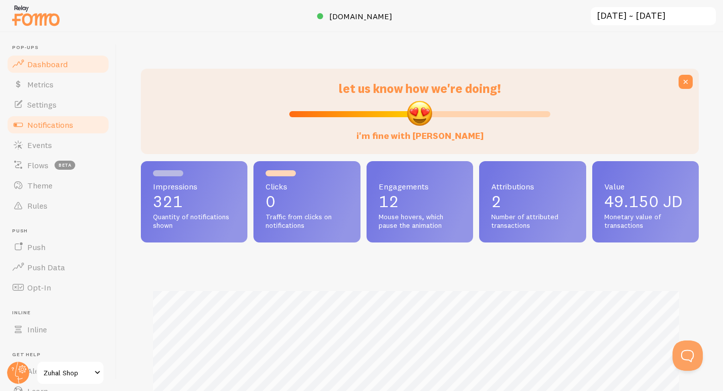
click at [56, 123] on span "Notifications" at bounding box center [50, 125] width 46 height 10
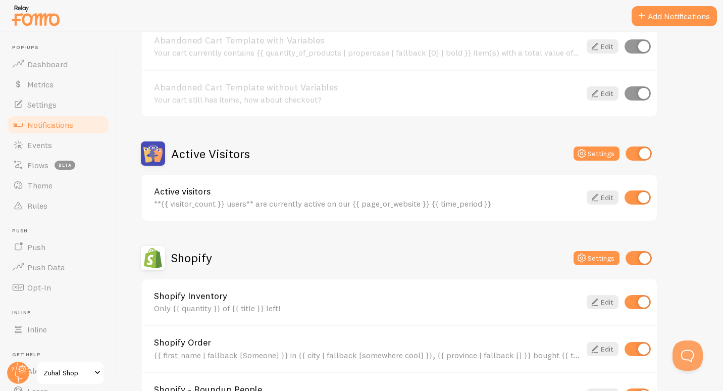
scroll to position [151, 0]
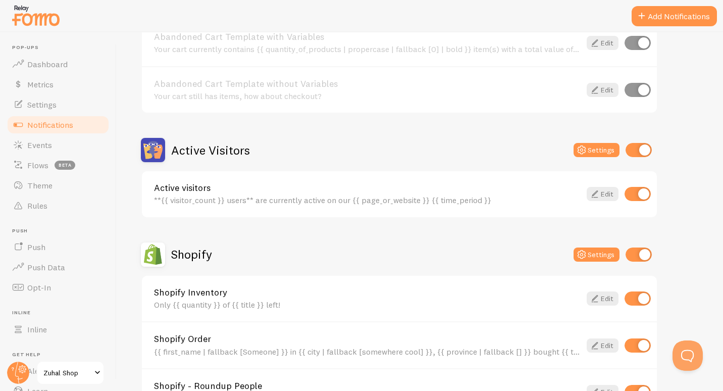
click at [633, 146] on input "checkbox" at bounding box center [639, 150] width 26 height 14
checkbox input "false"
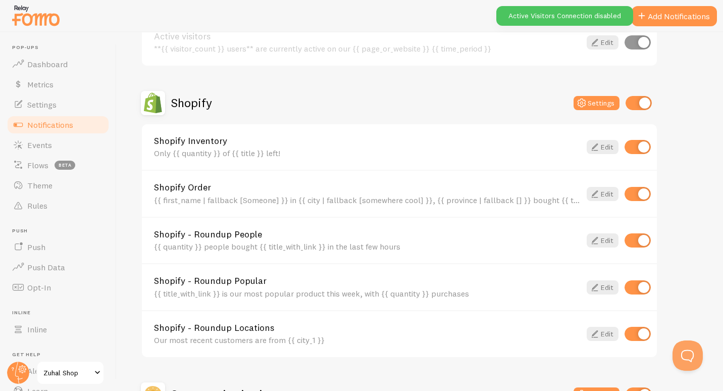
scroll to position [423, 0]
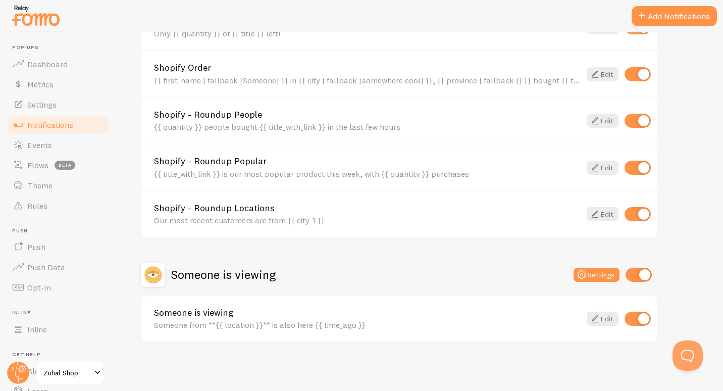
click at [637, 275] on input "checkbox" at bounding box center [639, 275] width 26 height 14
checkbox input "false"
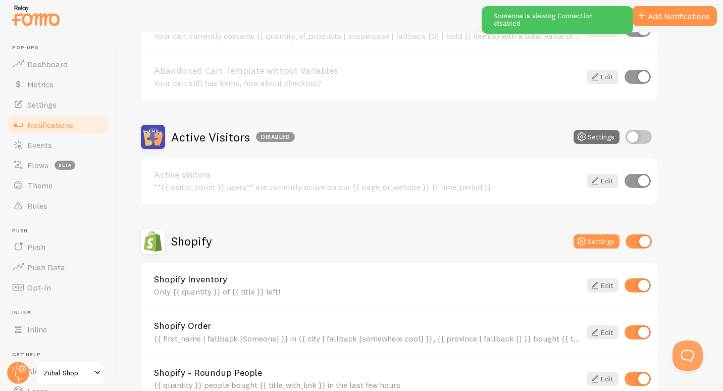
scroll to position [170, 0]
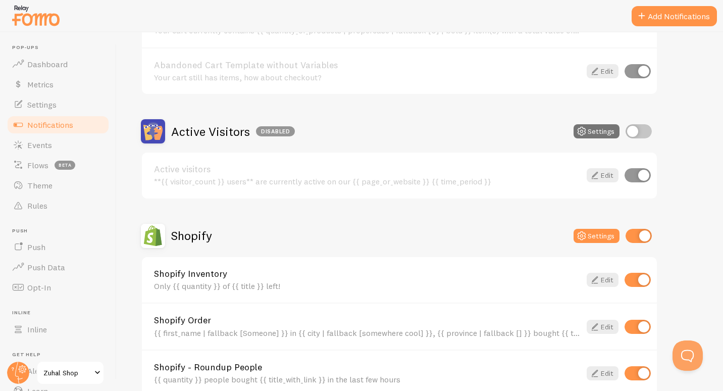
click at [647, 134] on input "checkbox" at bounding box center [639, 131] width 26 height 14
checkbox input "true"
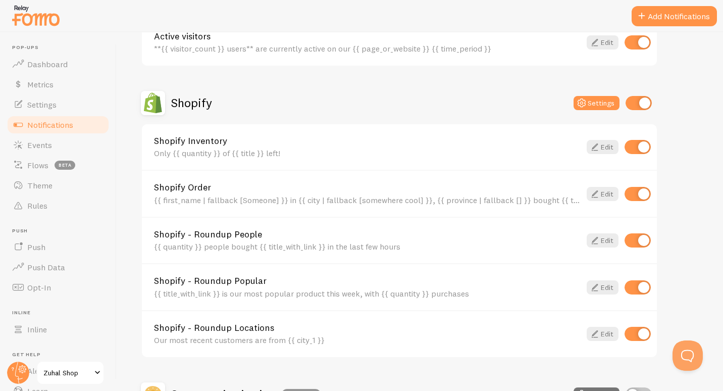
scroll to position [353, 0]
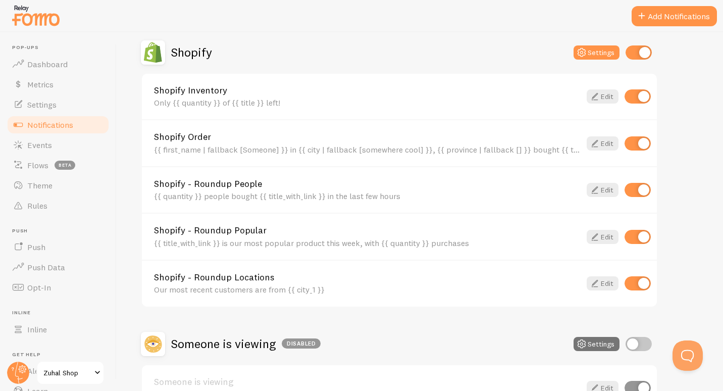
click at [636, 140] on input "checkbox" at bounding box center [638, 143] width 26 height 14
checkbox input "false"
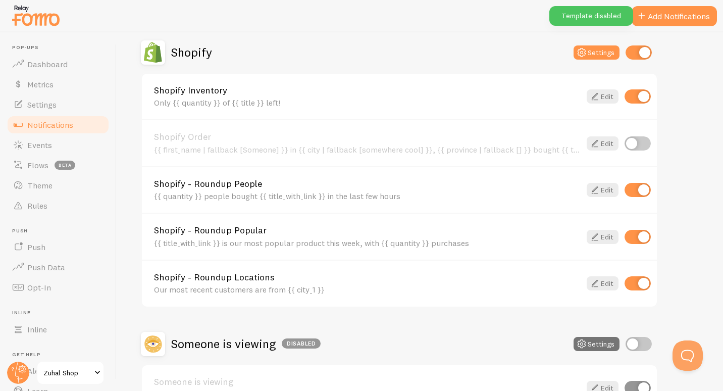
click at [636, 192] on input "checkbox" at bounding box center [638, 190] width 26 height 14
checkbox input "false"
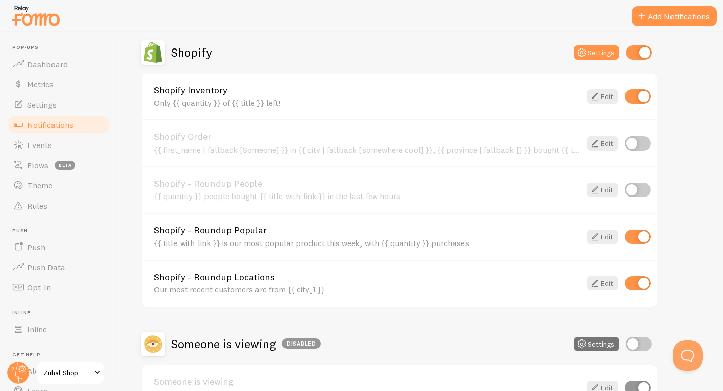
click at [635, 281] on input "checkbox" at bounding box center [638, 283] width 26 height 14
checkbox input "false"
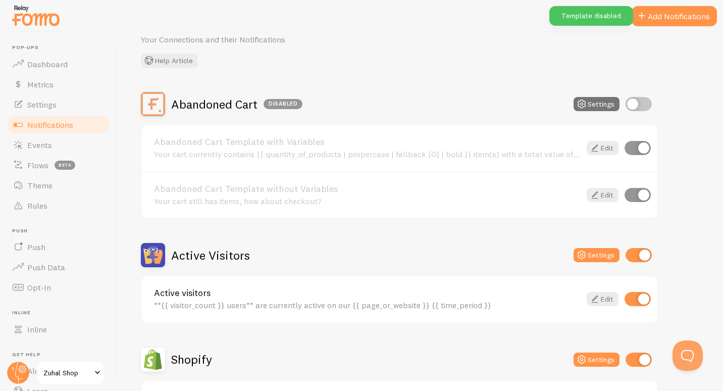
scroll to position [0, 0]
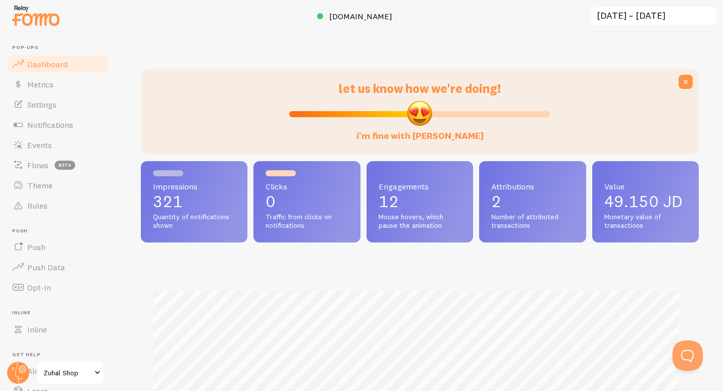
scroll to position [265, 550]
click at [46, 129] on span "Notifications" at bounding box center [50, 125] width 46 height 10
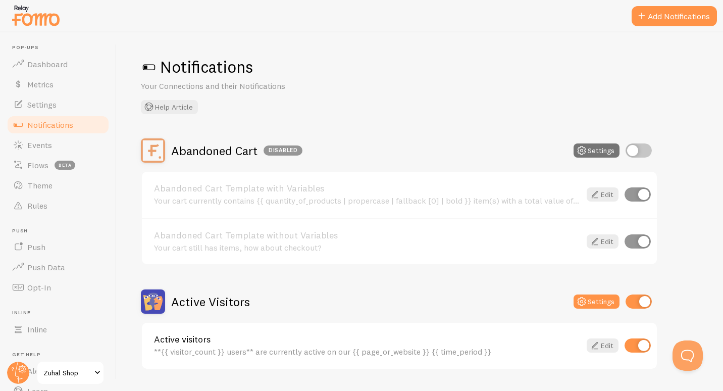
click at [66, 369] on span "Zuhal Shop" at bounding box center [67, 373] width 48 height 12
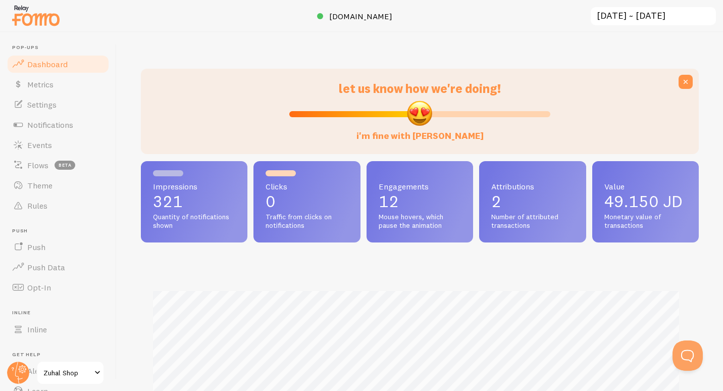
scroll to position [265, 550]
click at [50, 127] on span "Notifications" at bounding box center [50, 125] width 46 height 10
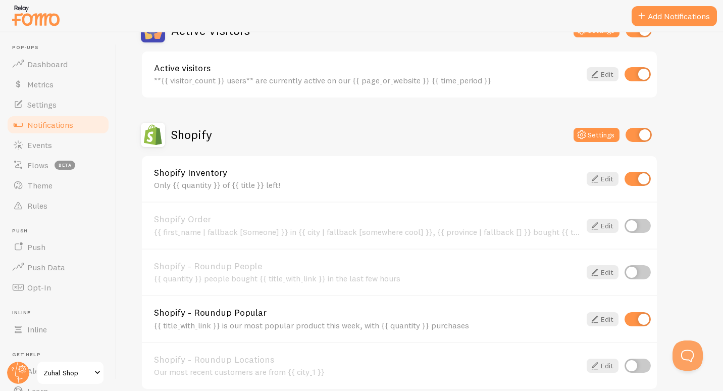
scroll to position [170, 0]
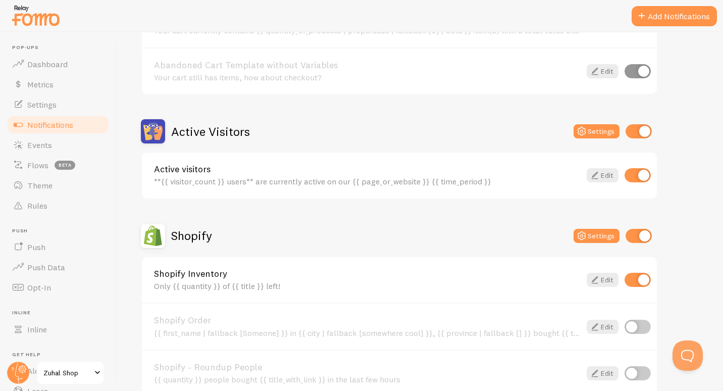
click at [638, 173] on input "checkbox" at bounding box center [638, 175] width 26 height 14
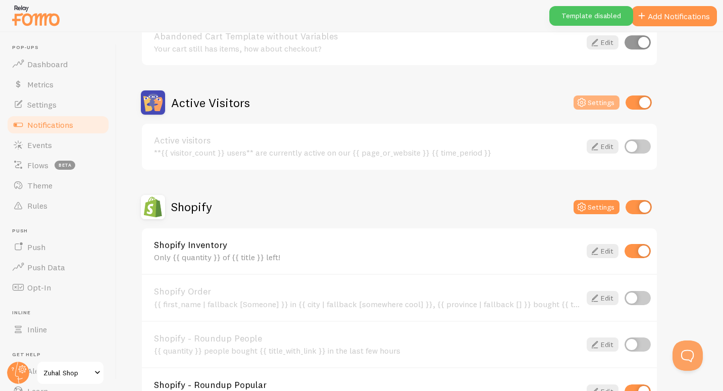
scroll to position [202, 0]
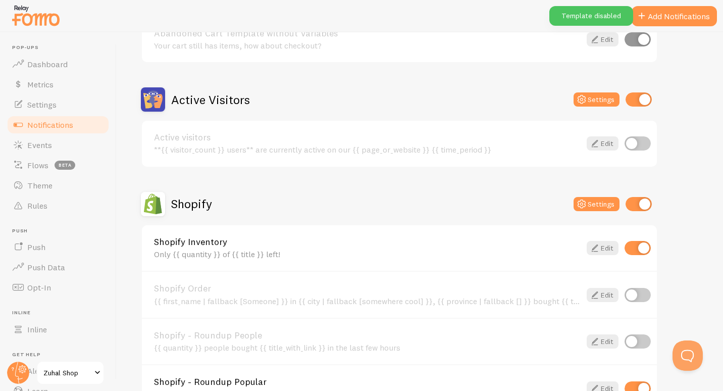
click at [638, 145] on input "checkbox" at bounding box center [638, 143] width 26 height 14
checkbox input "true"
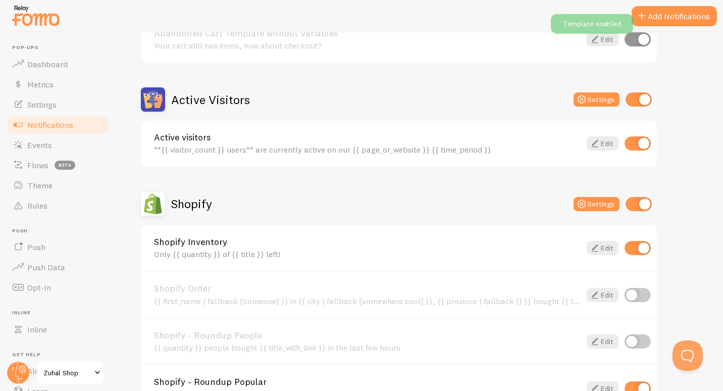
click at [629, 107] on div "Active Visitors Settings" at bounding box center [399, 99] width 517 height 24
click at [635, 104] on input "checkbox" at bounding box center [639, 99] width 26 height 14
checkbox input "false"
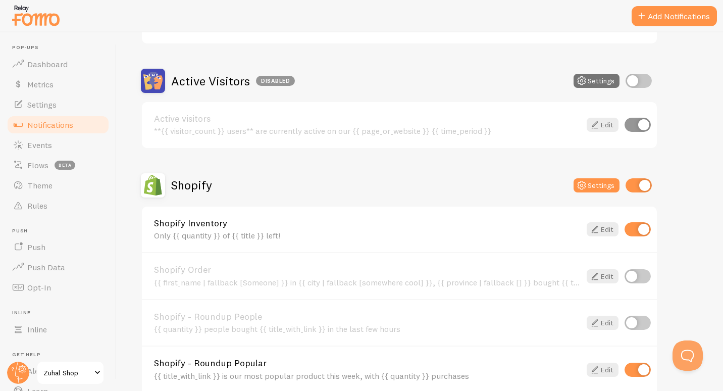
scroll to position [0, 0]
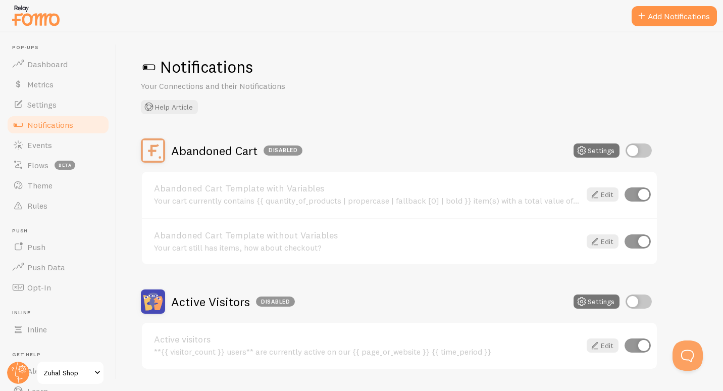
click at [27, 22] on img at bounding box center [36, 16] width 50 height 26
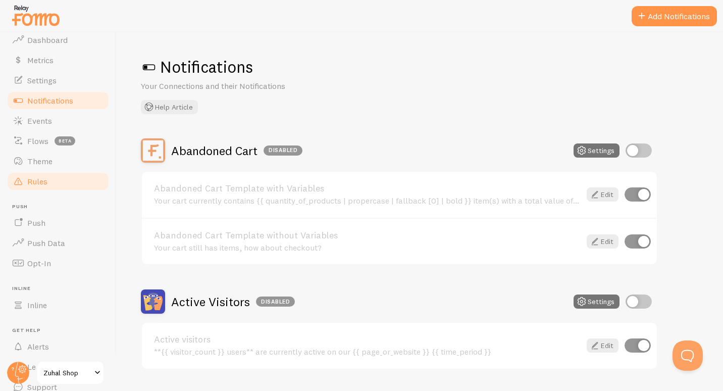
scroll to position [67, 0]
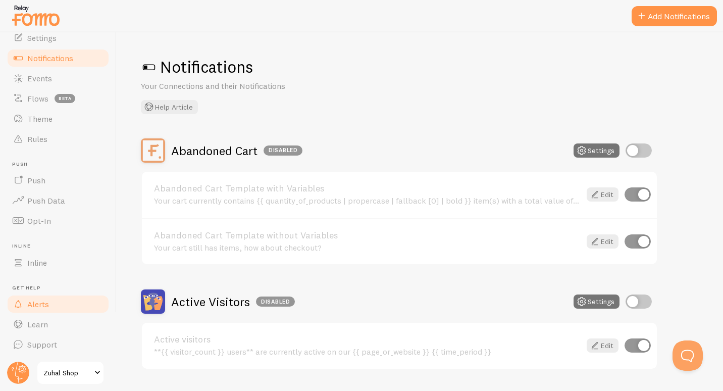
click at [52, 304] on link "Alerts" at bounding box center [58, 304] width 104 height 20
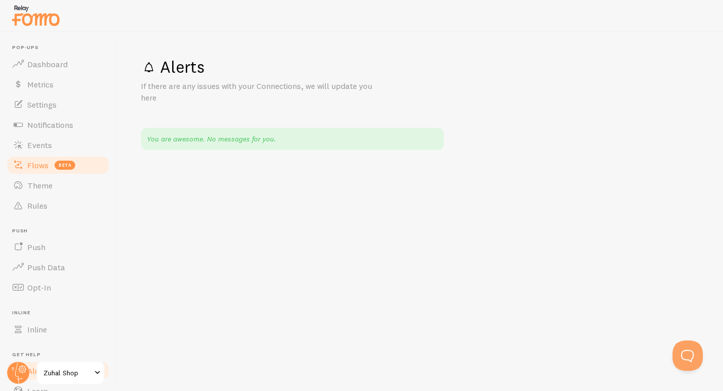
click at [34, 163] on span "Flows" at bounding box center [37, 165] width 21 height 10
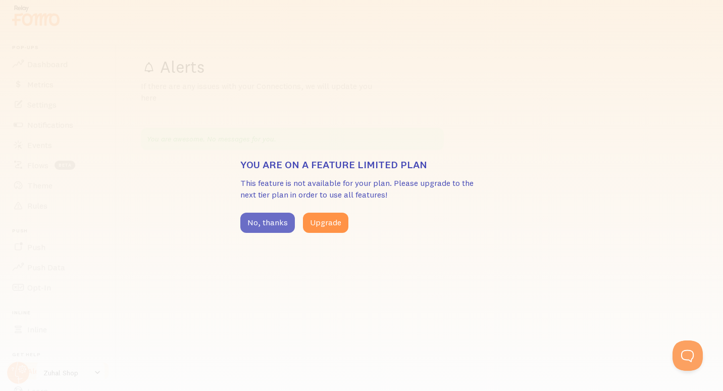
click at [274, 221] on button "No, thanks" at bounding box center [267, 223] width 55 height 20
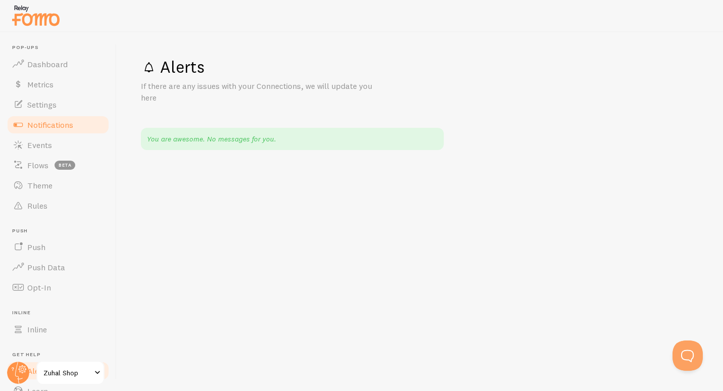
click at [38, 119] on link "Notifications" at bounding box center [58, 125] width 104 height 20
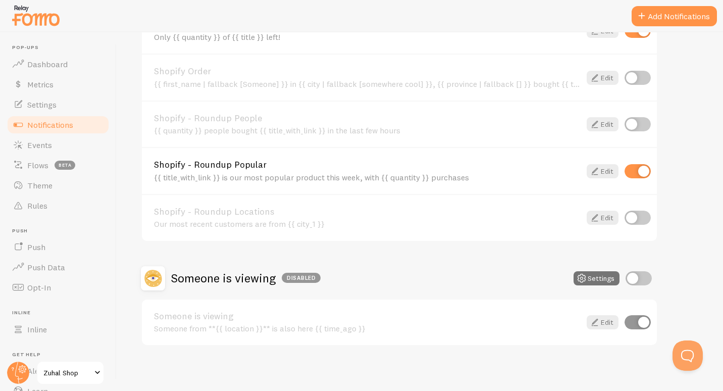
scroll to position [423, 0]
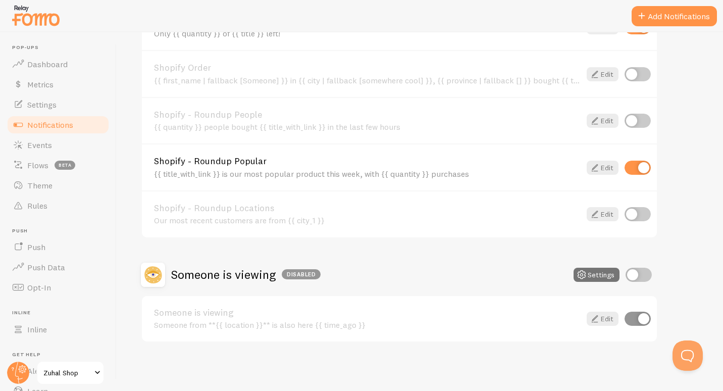
click at [635, 169] on input "checkbox" at bounding box center [638, 168] width 26 height 14
checkbox input "false"
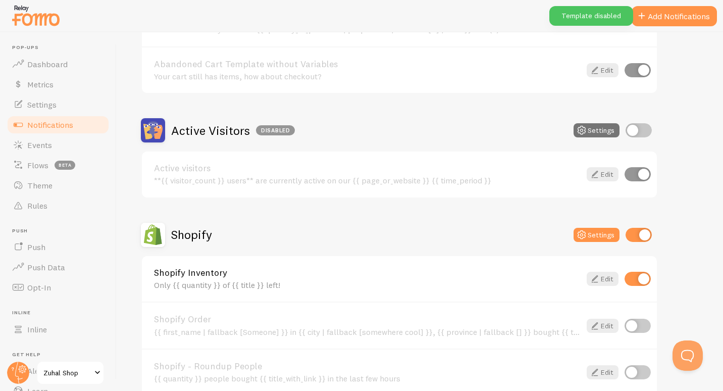
scroll to position [170, 0]
click at [629, 236] on input "checkbox" at bounding box center [639, 236] width 26 height 14
checkbox input "false"
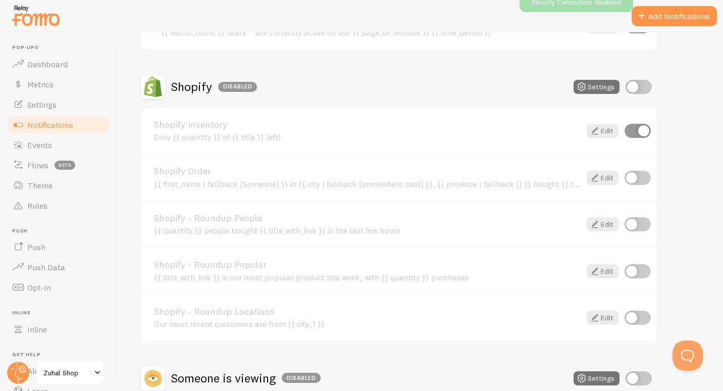
scroll to position [423, 0]
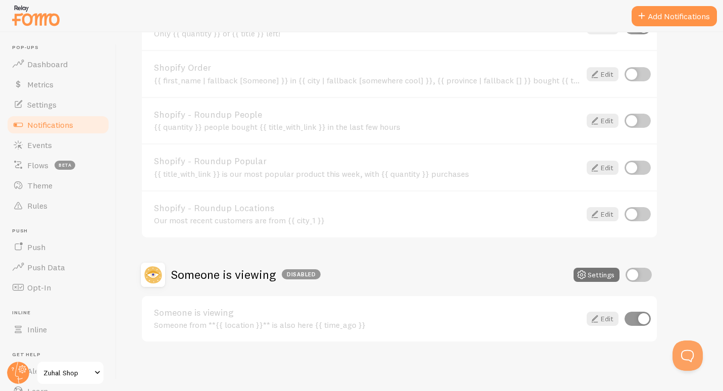
click at [642, 276] on input "checkbox" at bounding box center [639, 275] width 26 height 14
checkbox input "true"
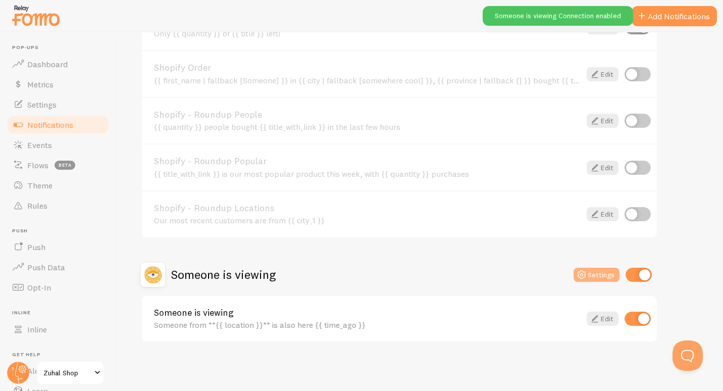
click at [603, 275] on button "Settings" at bounding box center [597, 275] width 46 height 14
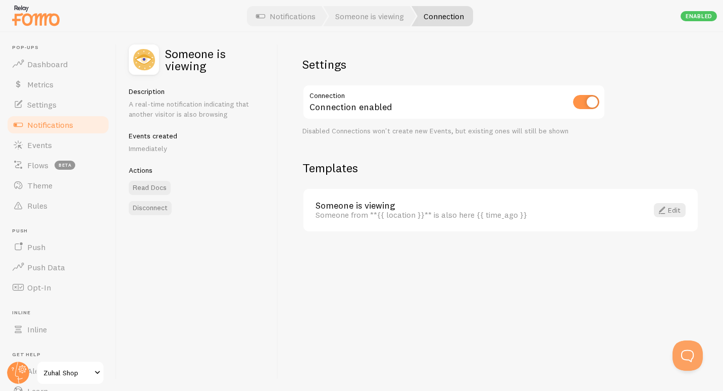
click at [579, 106] on input "checkbox" at bounding box center [586, 102] width 26 height 14
checkbox input "false"
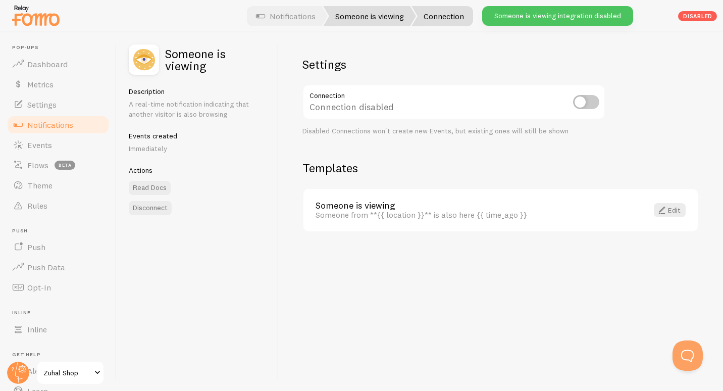
click at [374, 16] on link "Someone is viewing" at bounding box center [369, 16] width 93 height 20
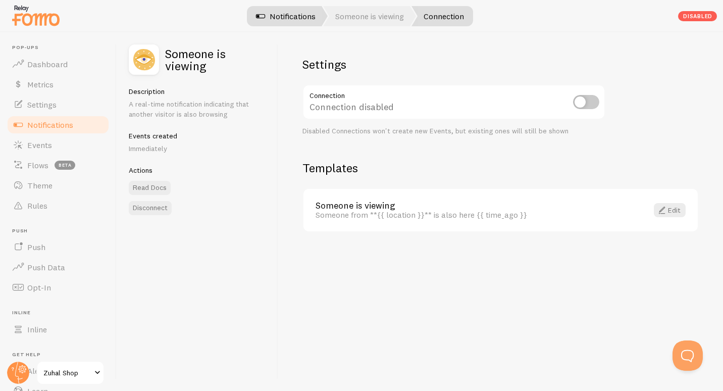
click at [304, 19] on link "Notifications" at bounding box center [286, 16] width 84 height 20
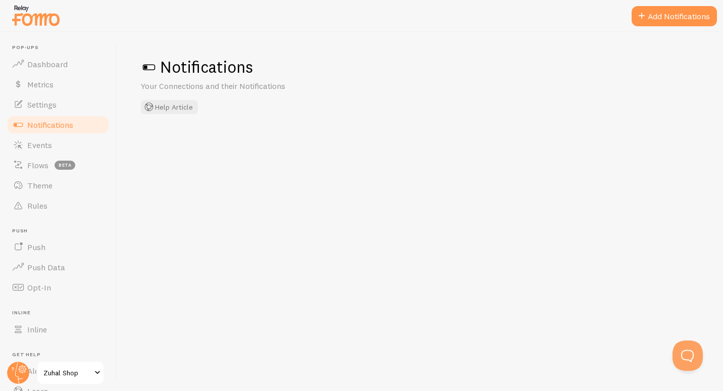
checkbox input "false"
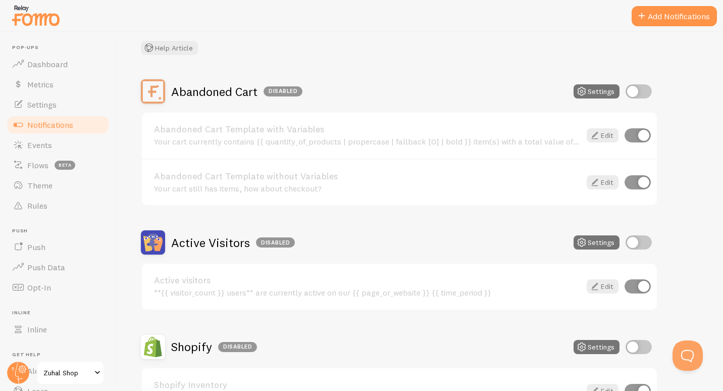
scroll to position [151, 0]
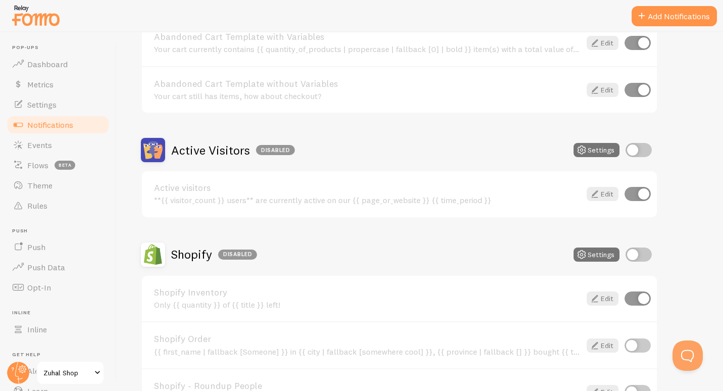
click at [573, 254] on div "Shopify Disabled Settings" at bounding box center [399, 254] width 517 height 24
click at [594, 249] on button "Settings" at bounding box center [597, 254] width 46 height 14
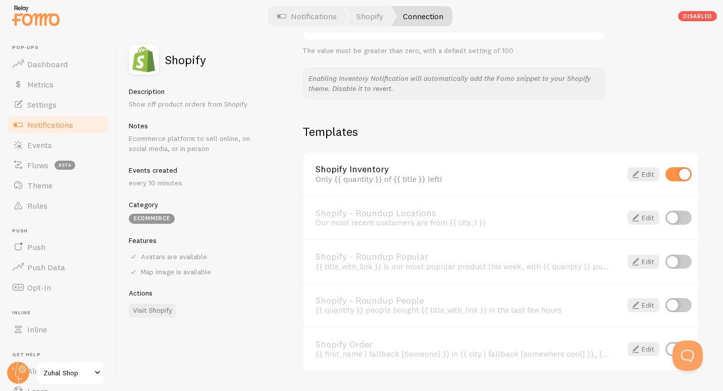
scroll to position [672, 0]
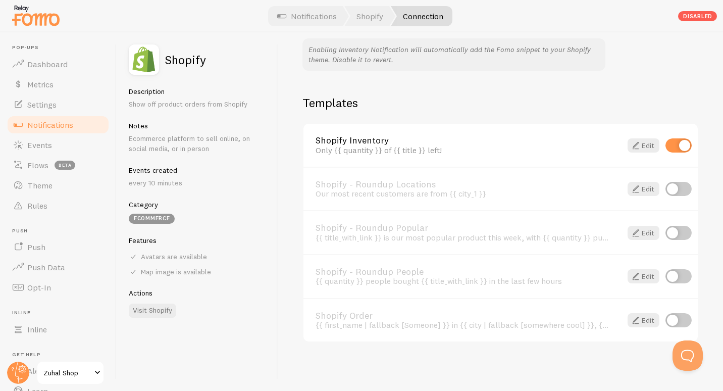
click at [666, 147] on input "checkbox" at bounding box center [678, 145] width 26 height 14
checkbox input "false"
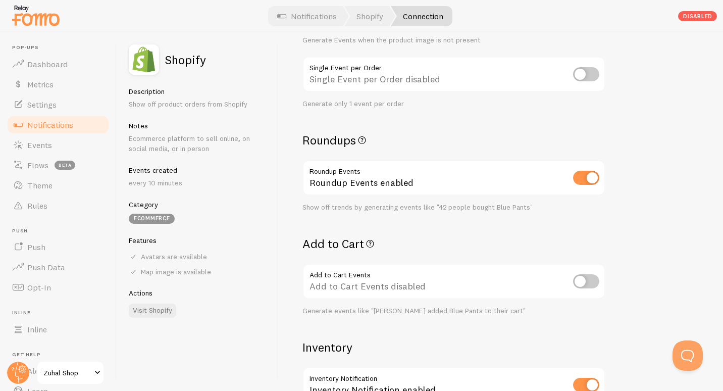
scroll to position [0, 0]
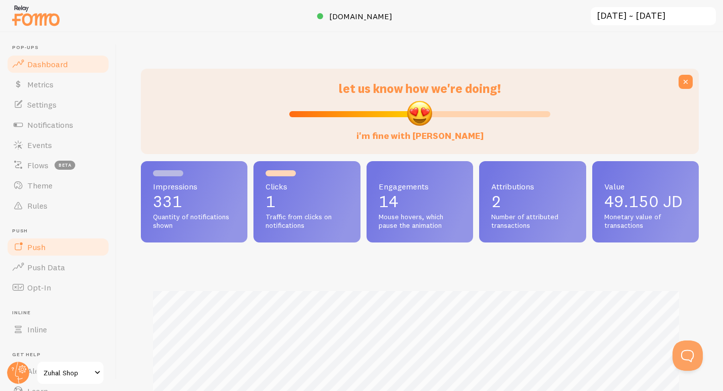
scroll to position [67, 0]
